Goal: Transaction & Acquisition: Purchase product/service

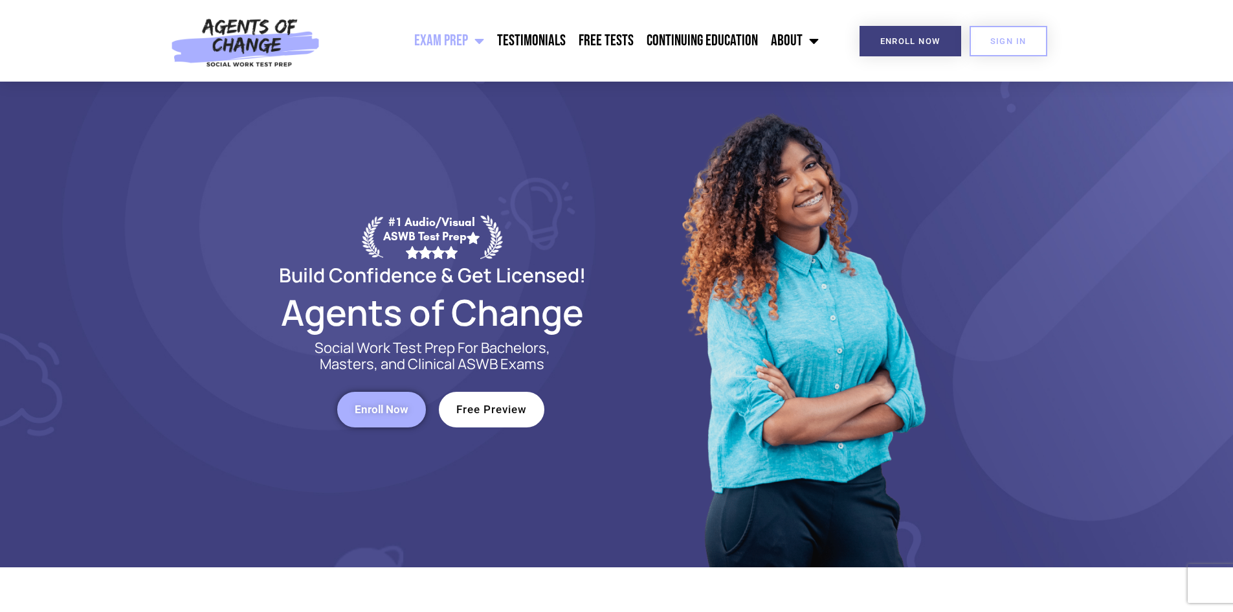
drag, startPoint x: 0, startPoint y: 0, endPoint x: 395, endPoint y: 407, distance: 567.0
click at [395, 407] on span "Enroll Now" at bounding box center [382, 409] width 54 height 11
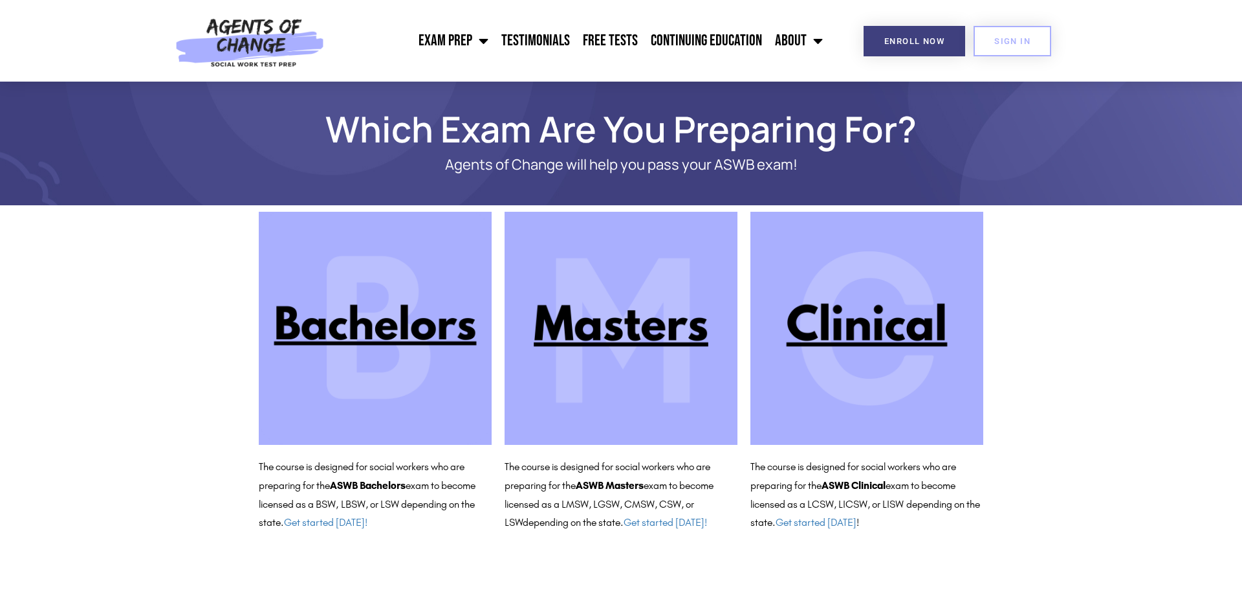
click at [870, 332] on img at bounding box center [867, 328] width 233 height 233
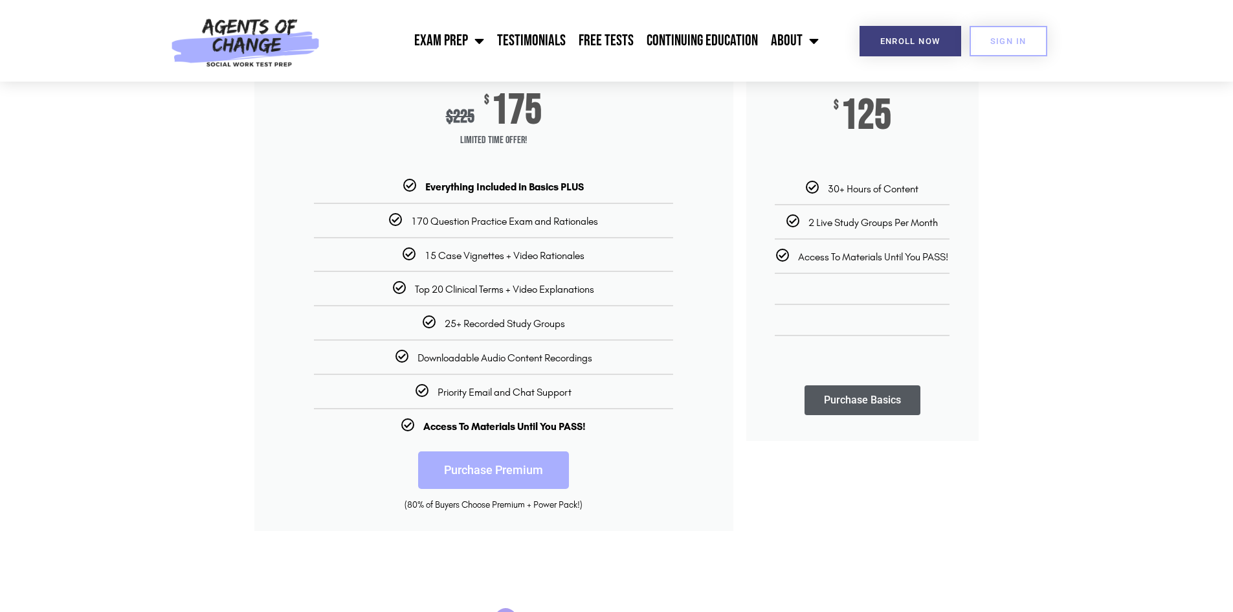
scroll to position [259, 0]
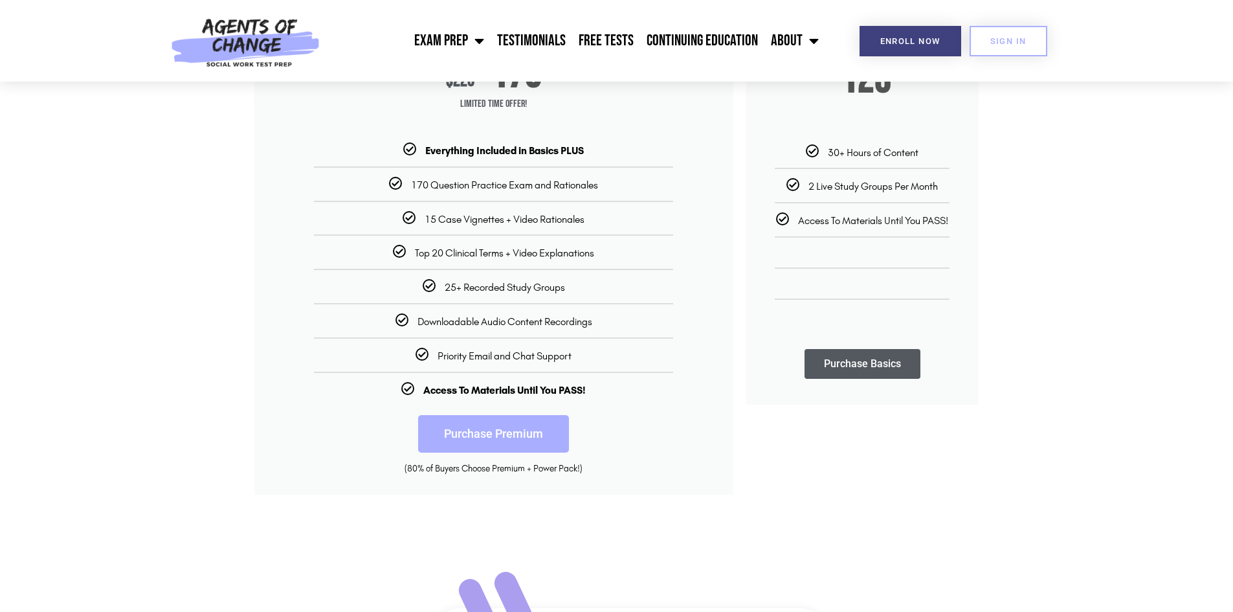
click at [510, 441] on link "Purchase Premium" at bounding box center [493, 434] width 151 height 38
